Goal: Browse casually

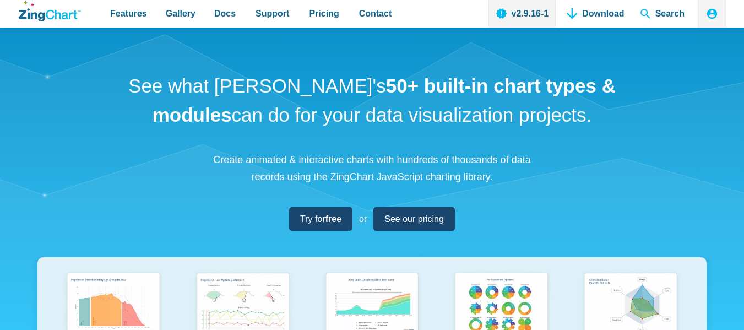
click at [700, 67] on div "See what [PERSON_NAME]'s 50+ built-in chart types & modules can do for your dat…" at bounding box center [372, 292] width 744 height 528
click at [669, 97] on div "See what [PERSON_NAME]'s 50+ built-in chart types & modules can do for your dat…" at bounding box center [372, 292] width 744 height 528
